Goal: Check status

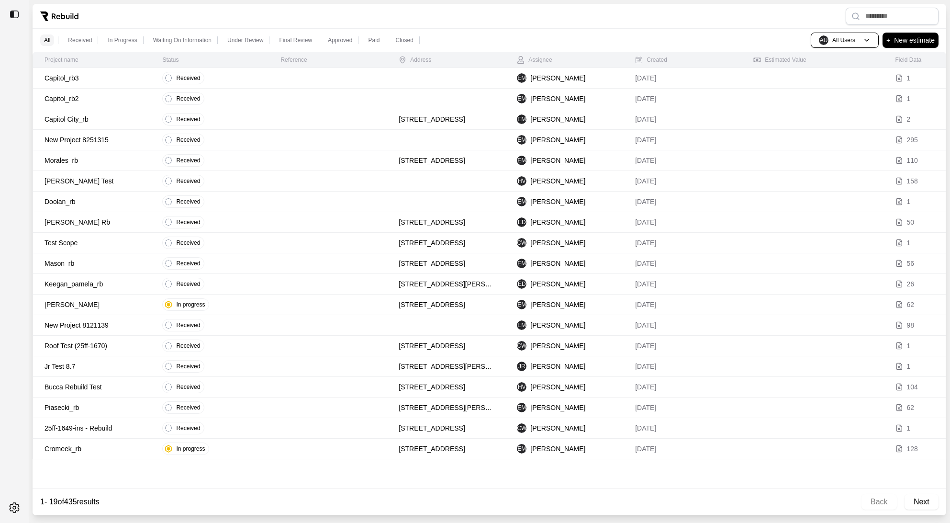
click at [114, 77] on p "Capitol_rb3" at bounding box center [92, 78] width 95 height 10
click at [118, 102] on p "Capitol_rb2" at bounding box center [92, 99] width 95 height 10
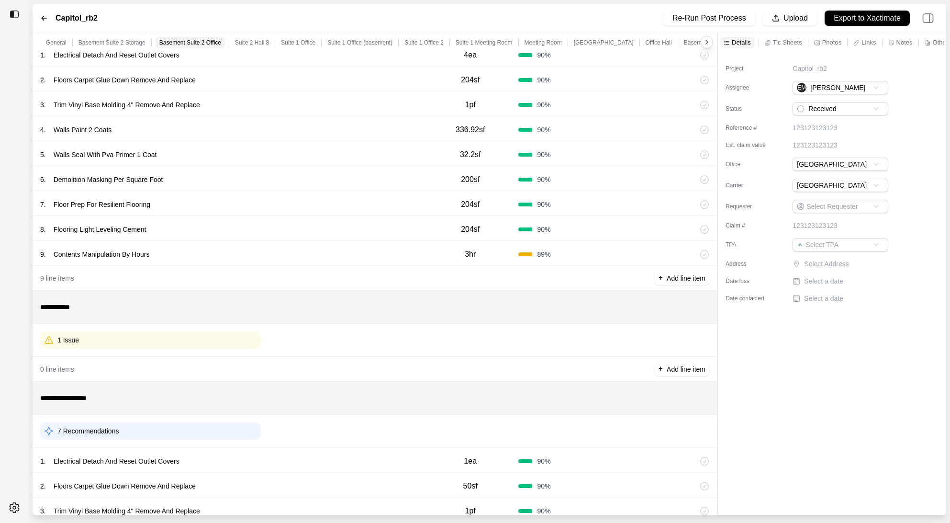
scroll to position [1284, 0]
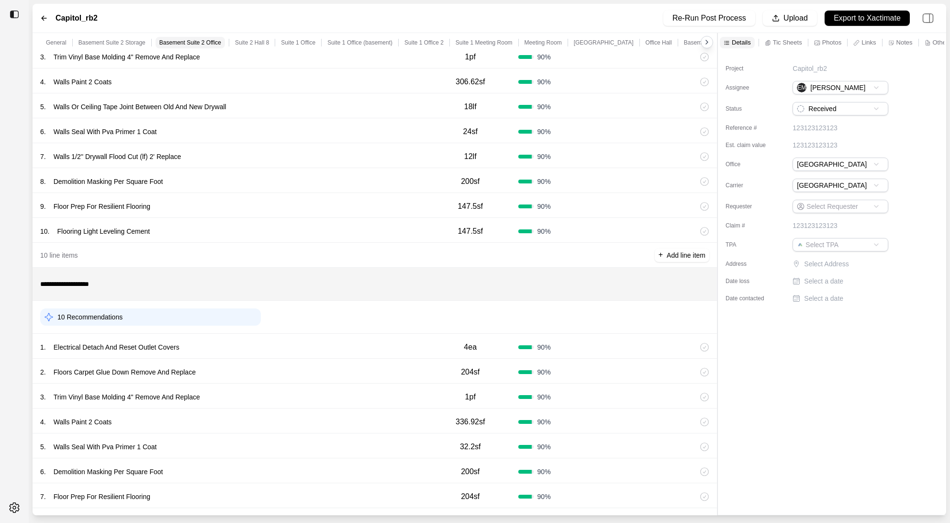
click at [793, 41] on p "Tic Sheets" at bounding box center [787, 42] width 29 height 8
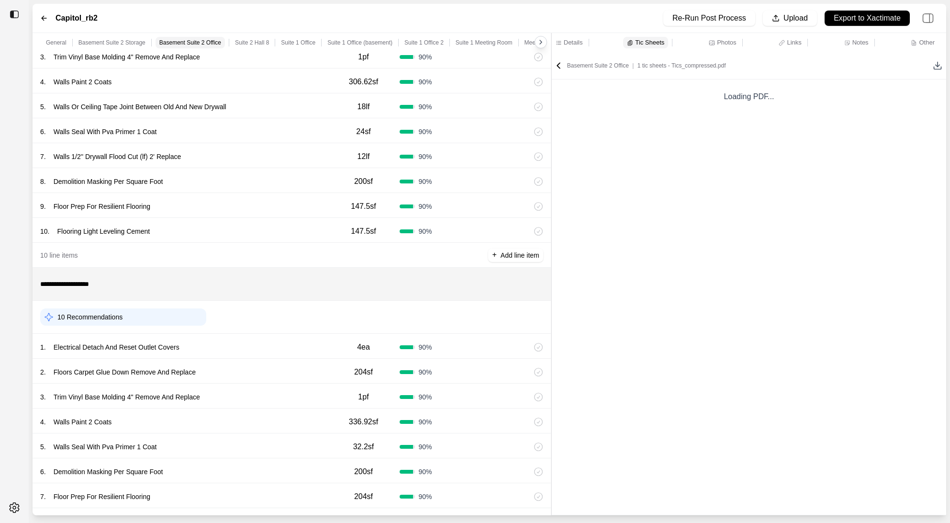
click at [551, 276] on div at bounding box center [551, 274] width 0 height 482
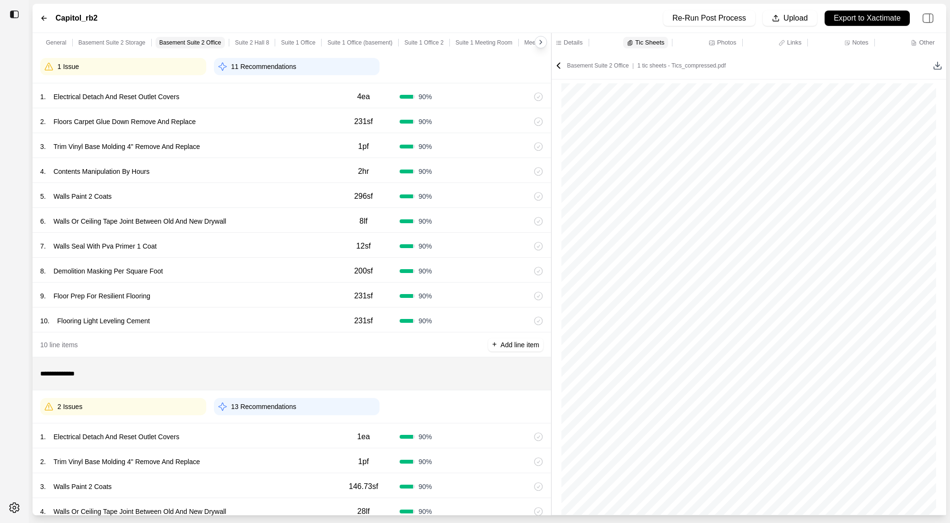
scroll to position [5456, 0]
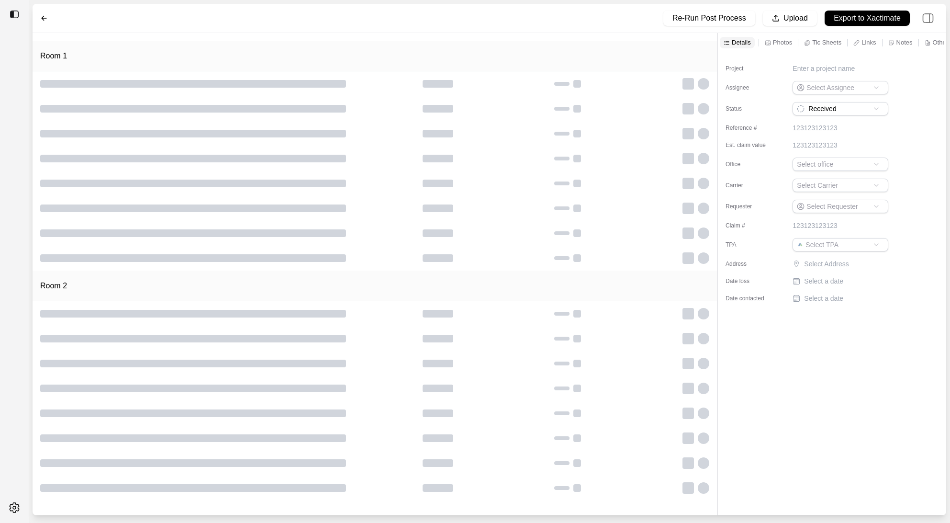
click at [831, 43] on p "Tic Sheets" at bounding box center [826, 42] width 29 height 8
click at [718, 135] on div at bounding box center [718, 274] width 0 height 482
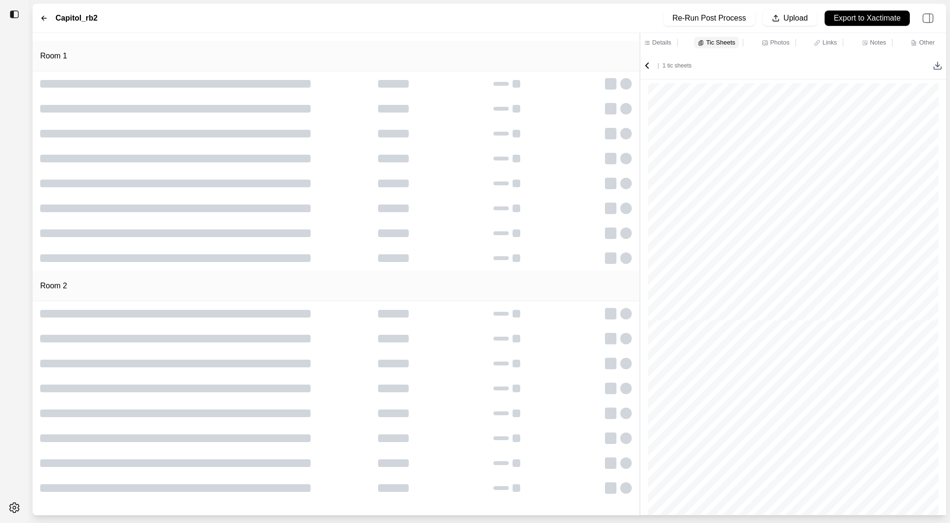
scroll to position [7793, 0]
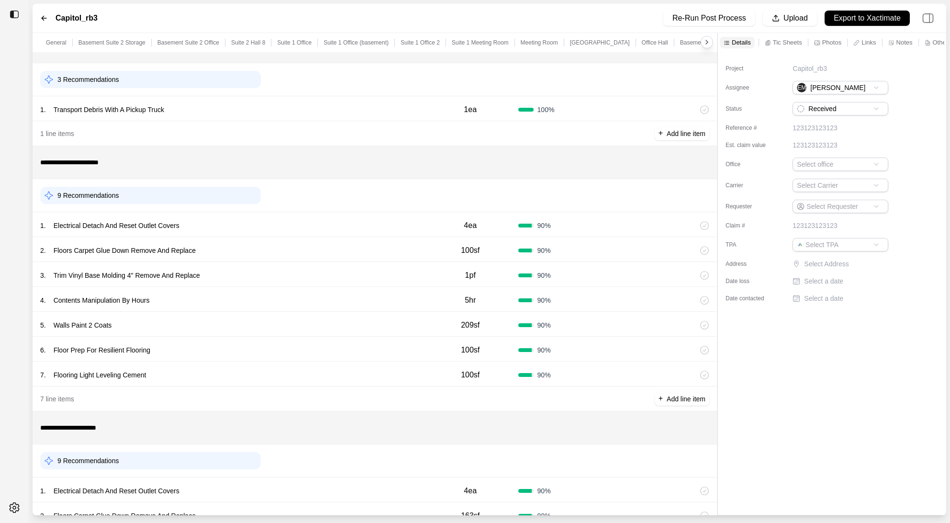
scroll to position [18, 0]
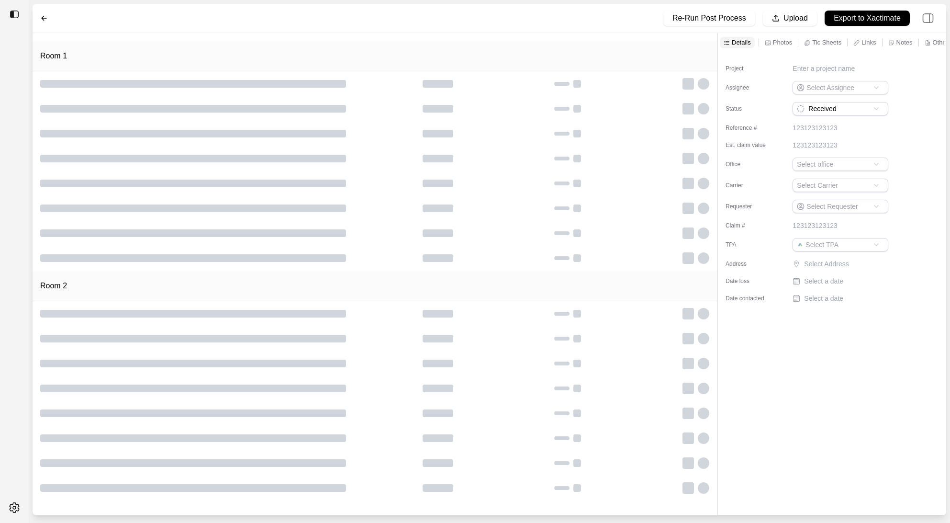
type input "**********"
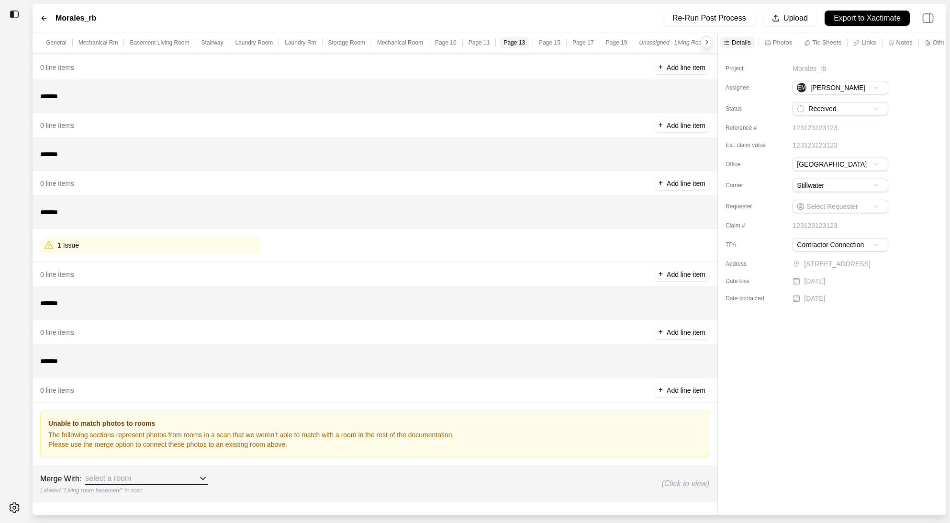
scroll to position [3047, 0]
